Goal: Task Accomplishment & Management: Use online tool/utility

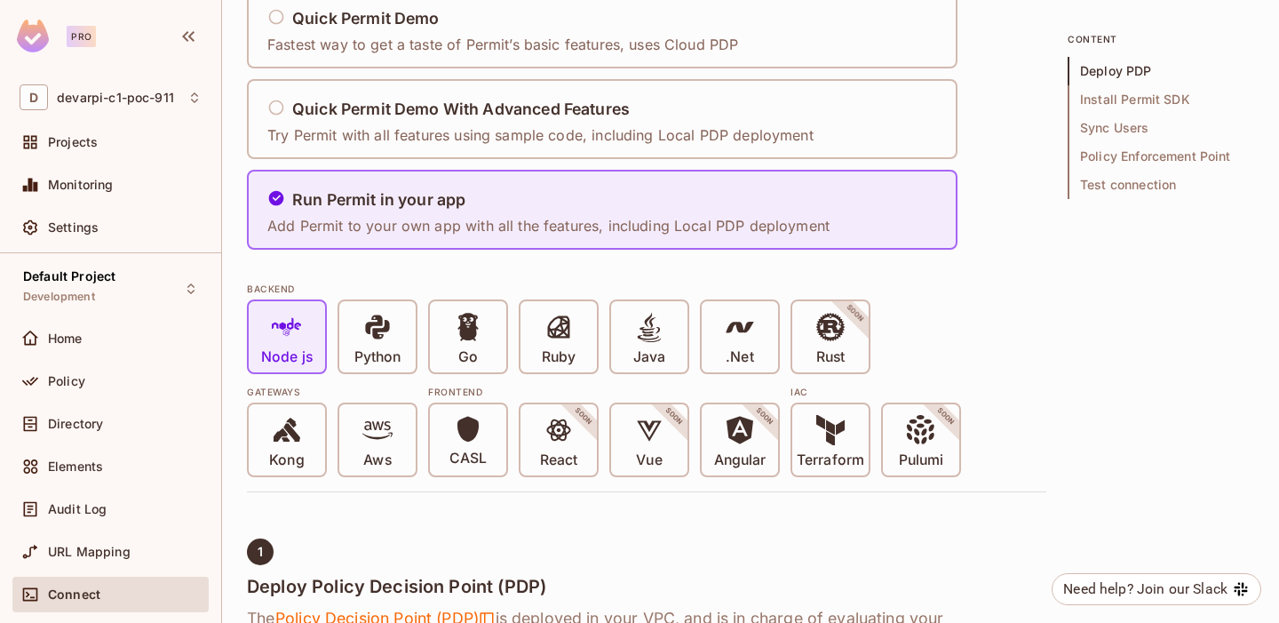
scroll to position [236, 0]
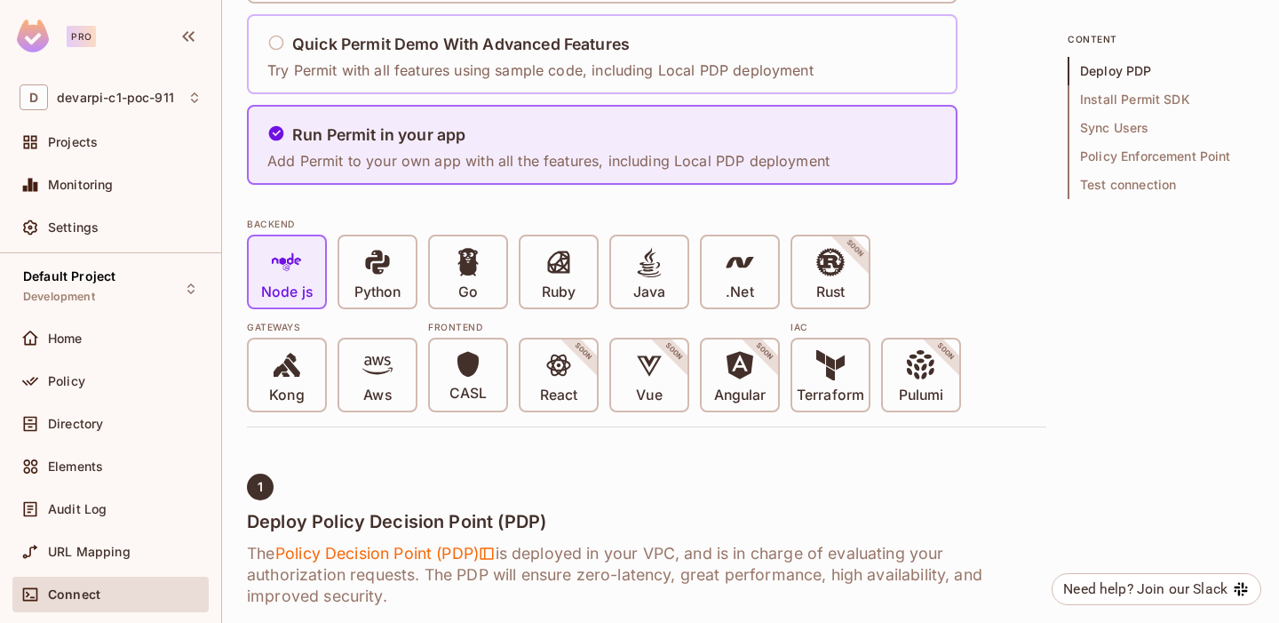
click at [370, 52] on h5 "Quick Permit Demo With Advanced Features" at bounding box center [461, 45] width 338 height 18
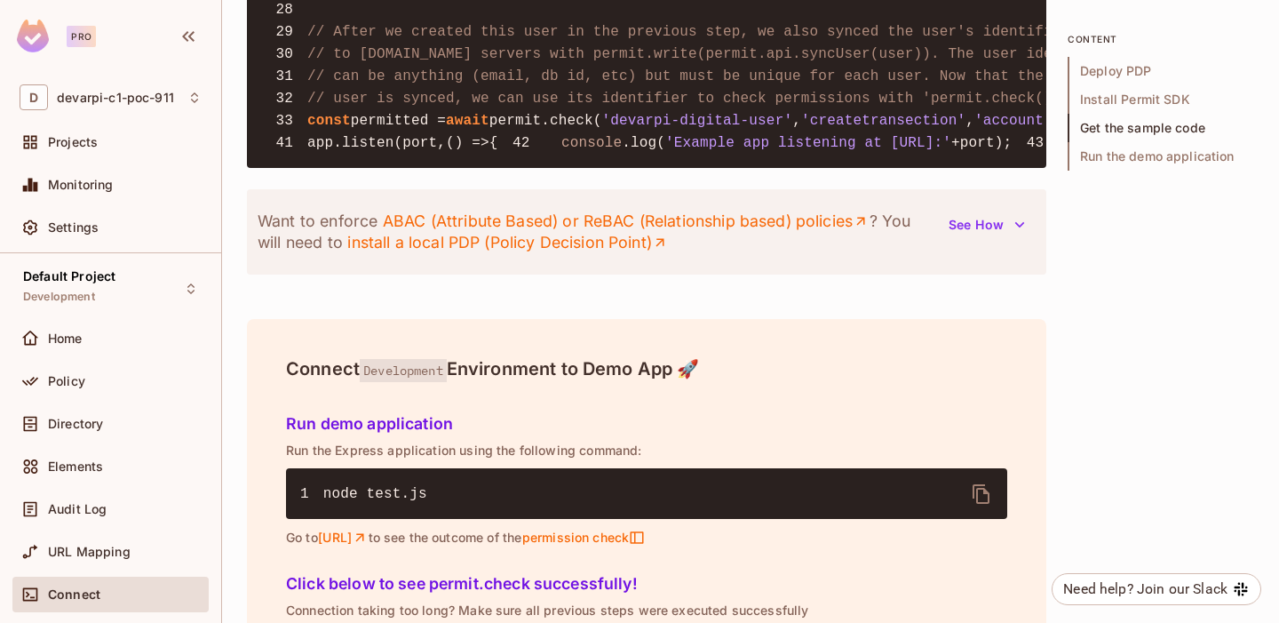
scroll to position [2201, 0]
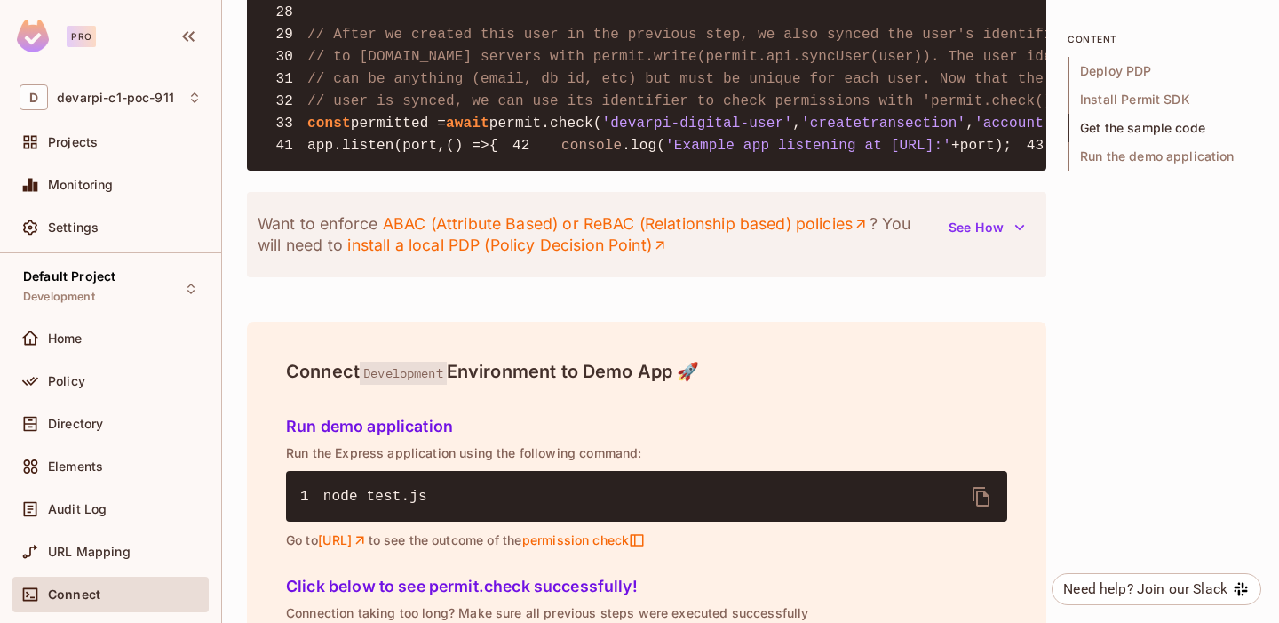
copy span "permit_key_F2zAB5v0QrWqHYrOtdhdOj8TYCMu75n2xSiHYkwq7bNuWC5QwMODb5VRLb3l2WBqT0YV…"
